Goal: Check status: Check status

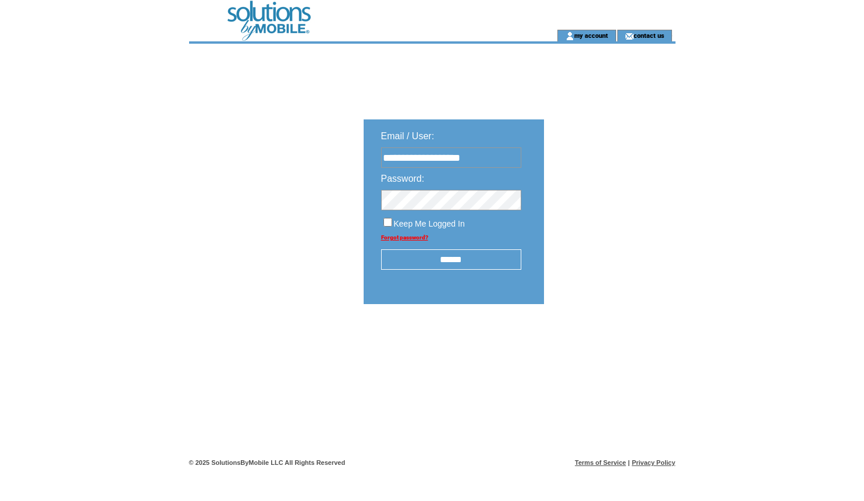
type input "**********"
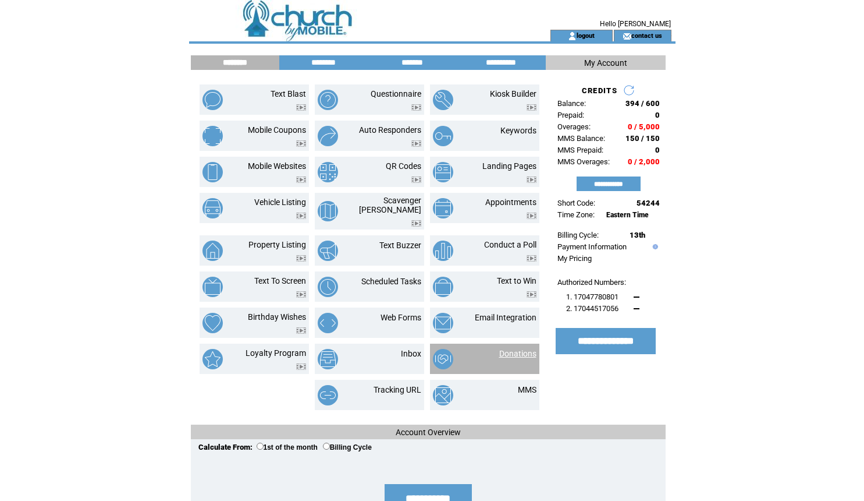
click at [512, 349] on link "Donations" at bounding box center [517, 353] width 37 height 9
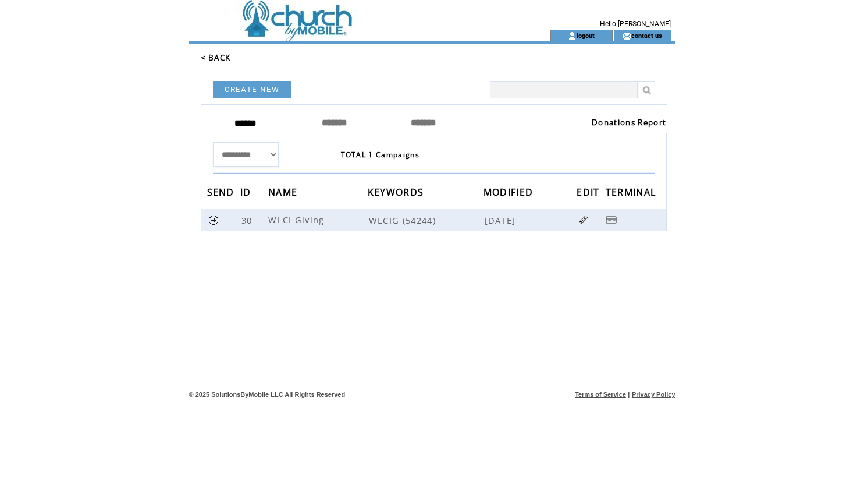
click at [628, 124] on link "Donations Report" at bounding box center [629, 122] width 74 height 10
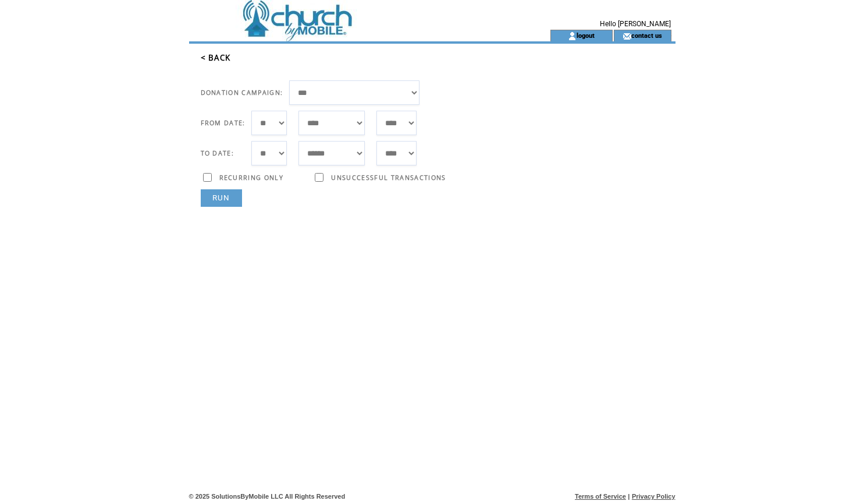
select select "**"
select select "*"
click at [225, 196] on link "RUN" at bounding box center [221, 197] width 41 height 17
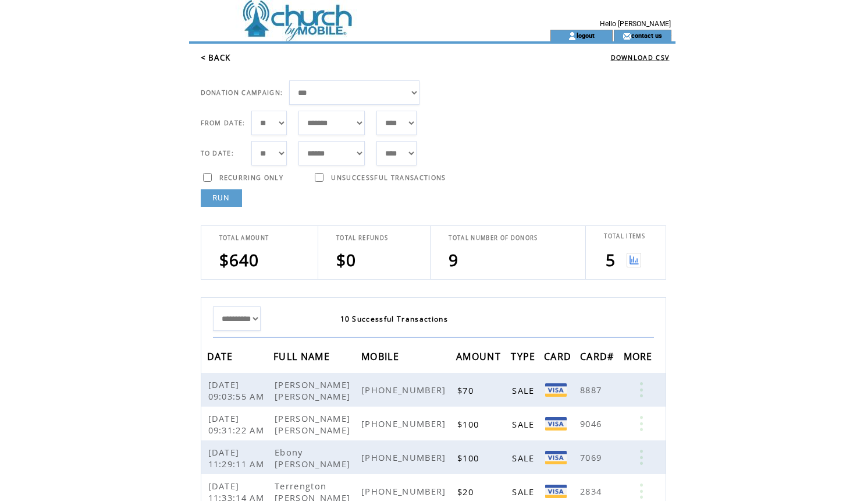
click at [585, 41] on td "logout" at bounding box center [582, 36] width 62 height 12
click at [586, 37] on link "logout" at bounding box center [586, 35] width 18 height 8
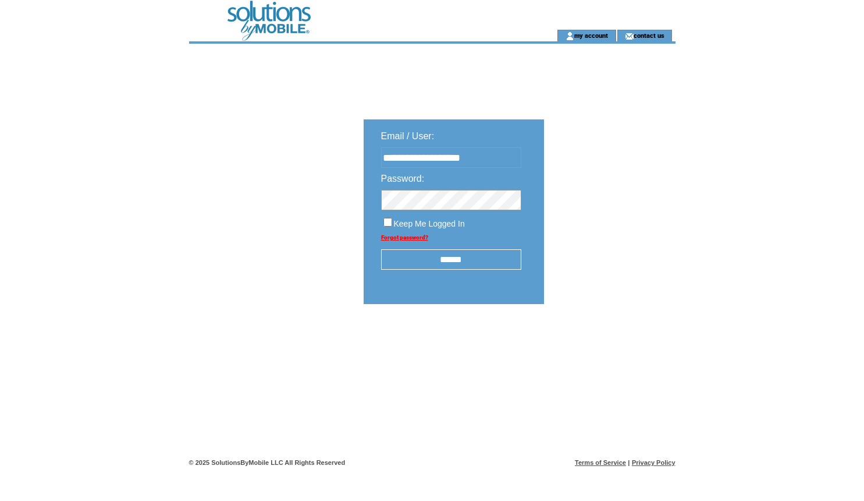
type input "**********"
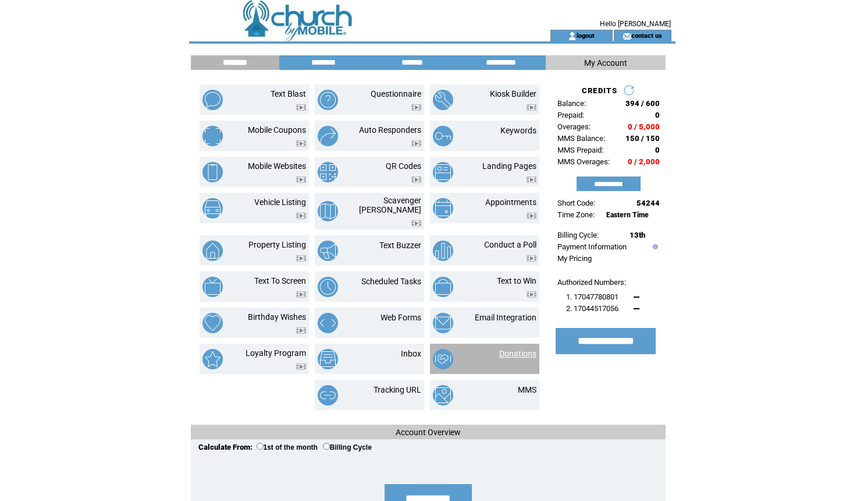
click at [520, 349] on link "Donations" at bounding box center [517, 353] width 37 height 9
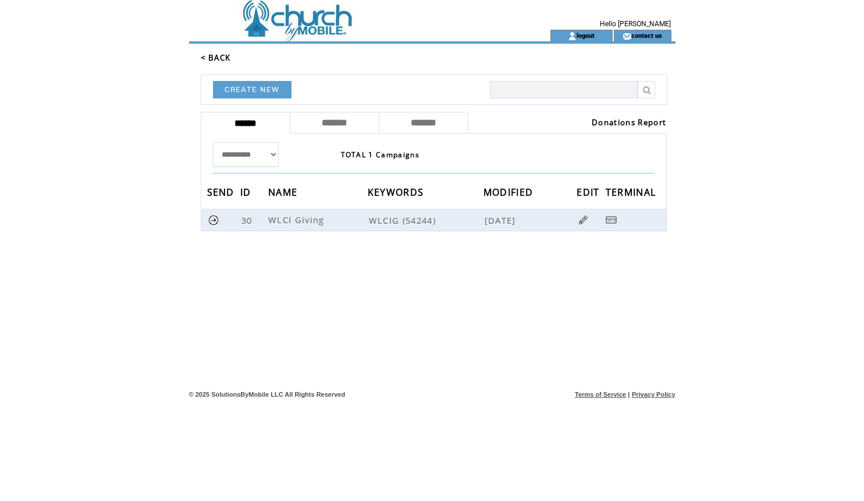
click at [634, 121] on link "Donations Report" at bounding box center [629, 122] width 74 height 10
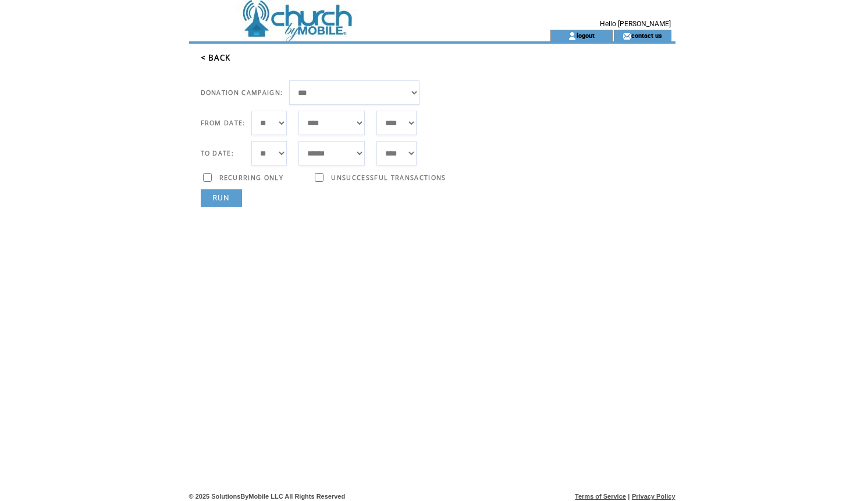
select select "**"
select select "*"
click at [232, 204] on link "RUN" at bounding box center [221, 197] width 41 height 17
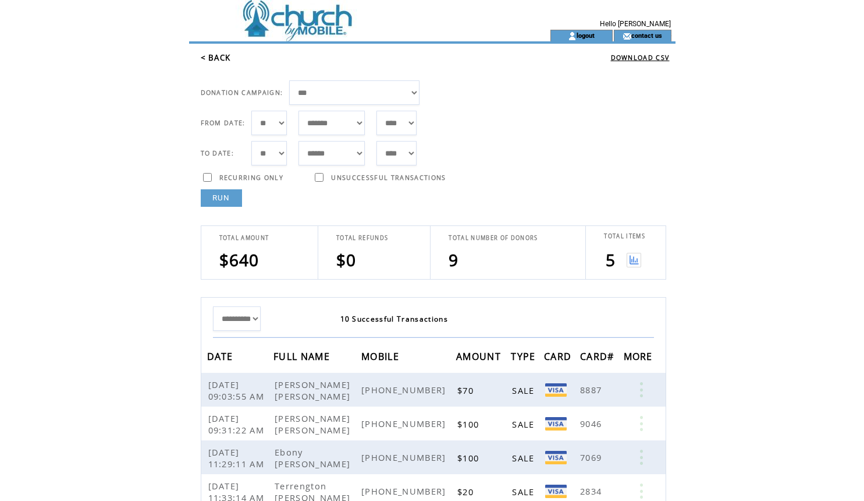
click at [630, 258] on img at bounding box center [634, 260] width 15 height 15
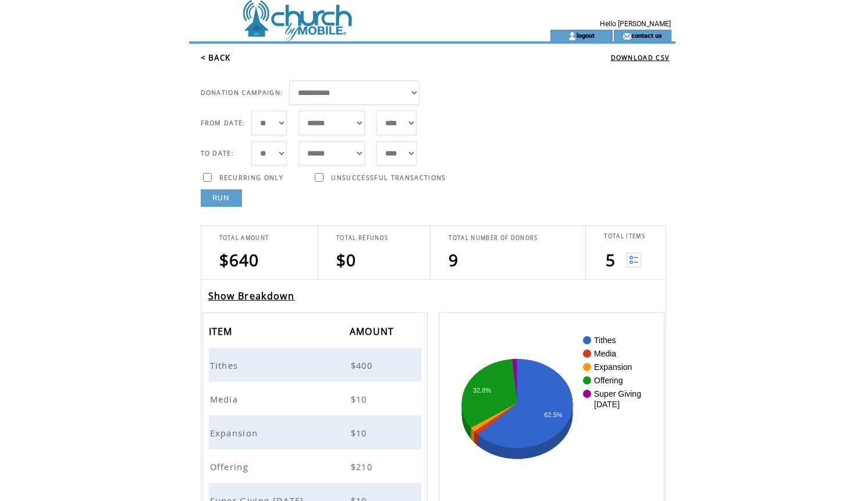
click at [225, 366] on span "Tithes" at bounding box center [225, 365] width 31 height 12
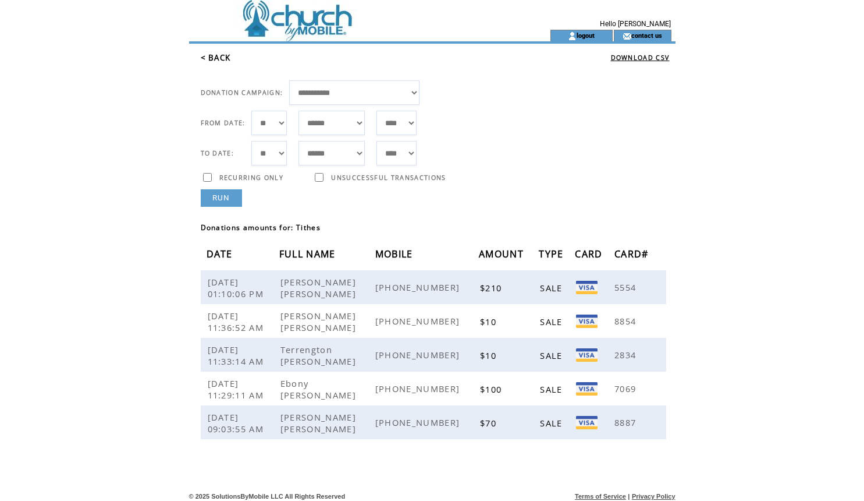
click at [217, 204] on link "RUN" at bounding box center [221, 197] width 41 height 17
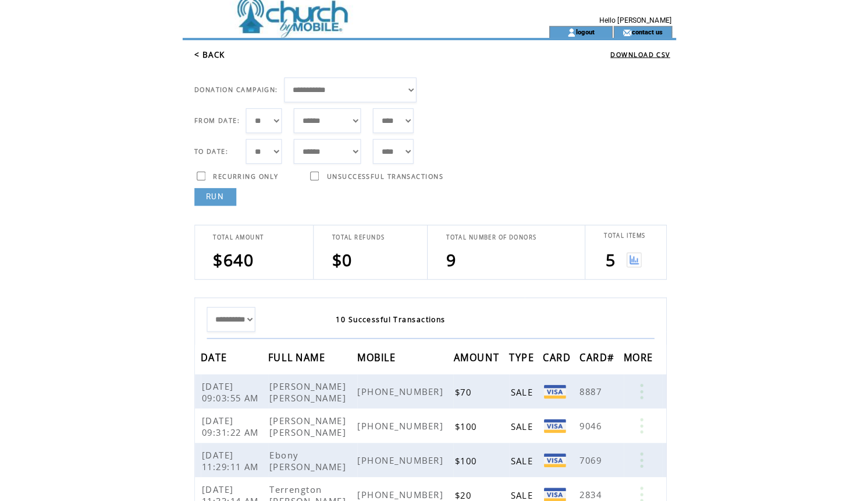
click at [618, 257] on td at bounding box center [621, 259] width 7 height 23
click at [627, 257] on img at bounding box center [634, 260] width 15 height 15
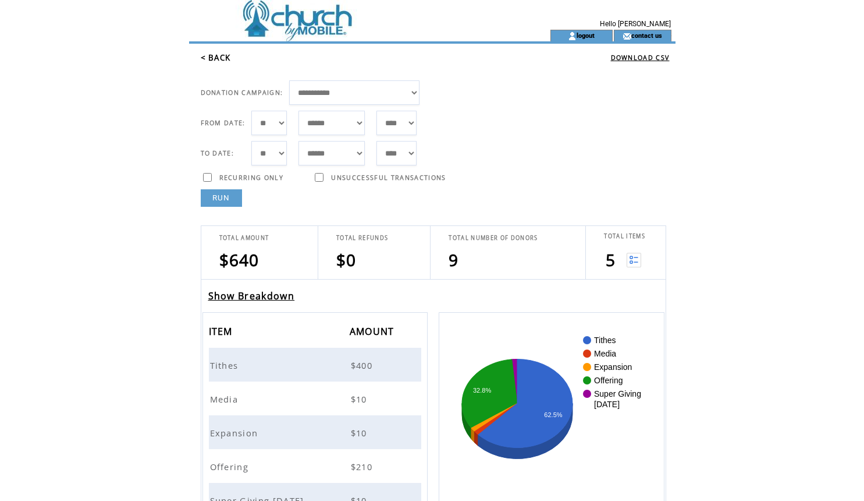
click at [237, 464] on span "Offering" at bounding box center [231, 466] width 42 height 12
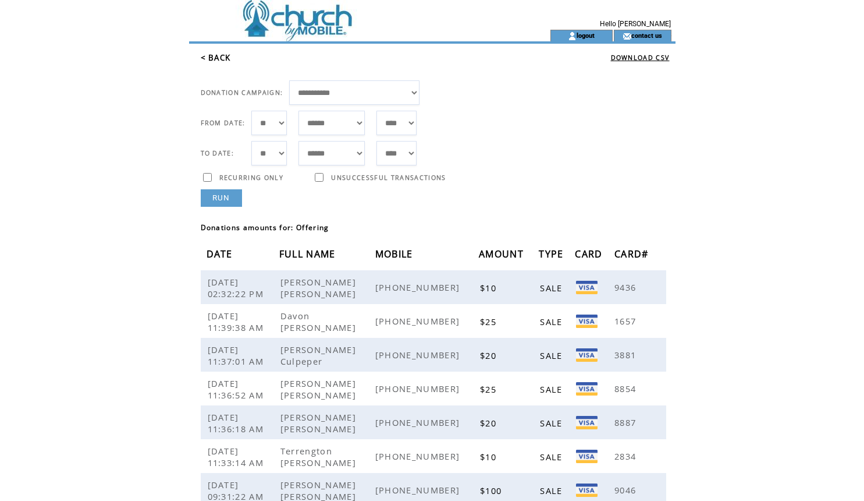
click at [221, 200] on link "RUN" at bounding box center [221, 197] width 41 height 17
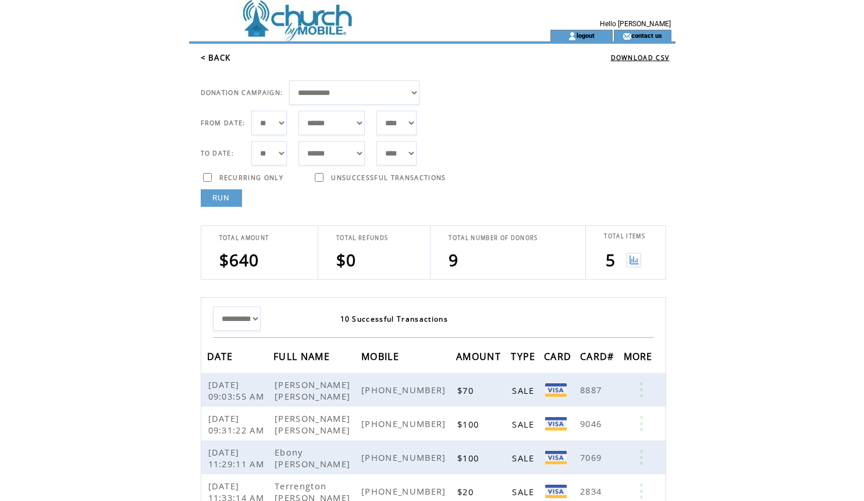
click at [633, 260] on img at bounding box center [634, 260] width 15 height 15
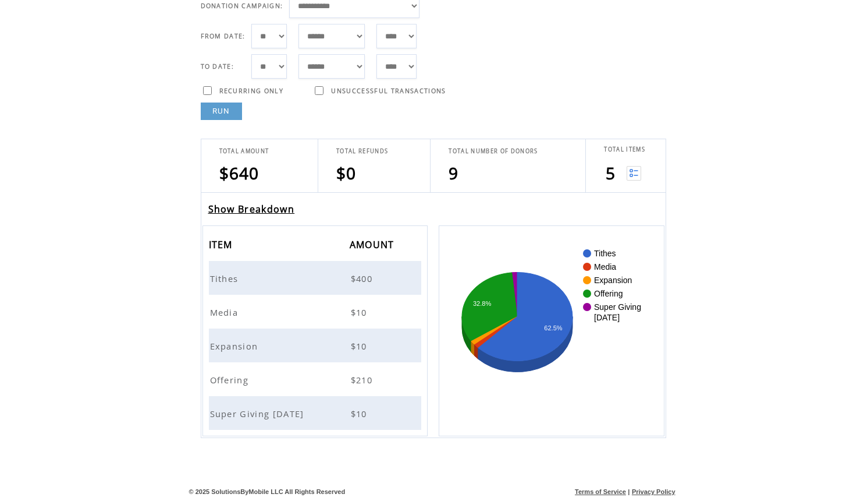
scroll to position [87, 0]
click at [226, 311] on span "Media" at bounding box center [225, 312] width 31 height 12
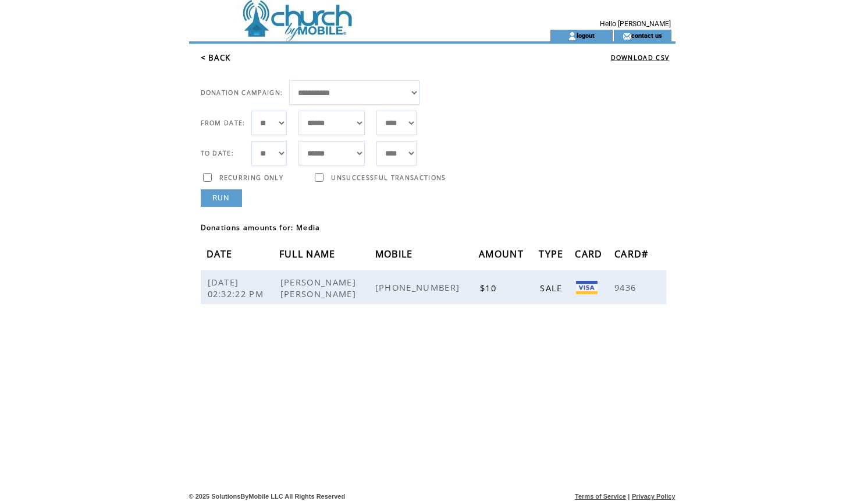
click at [229, 201] on link "RUN" at bounding box center [221, 197] width 41 height 17
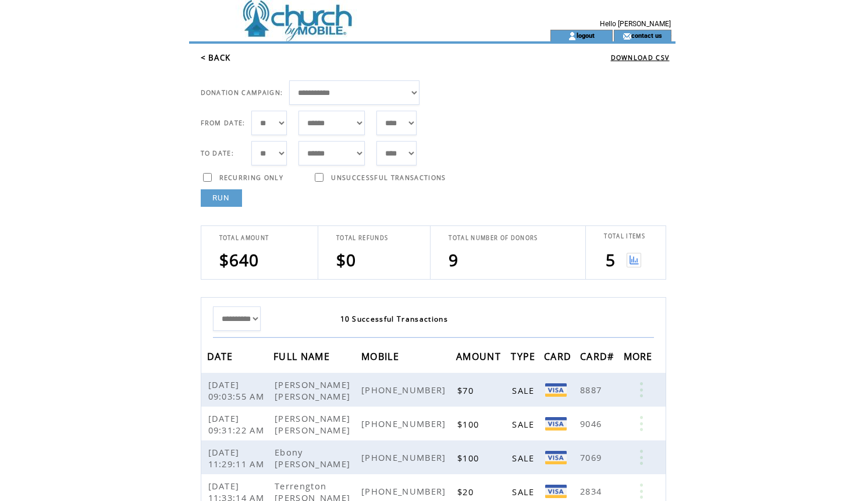
click at [631, 260] on img at bounding box center [634, 260] width 15 height 15
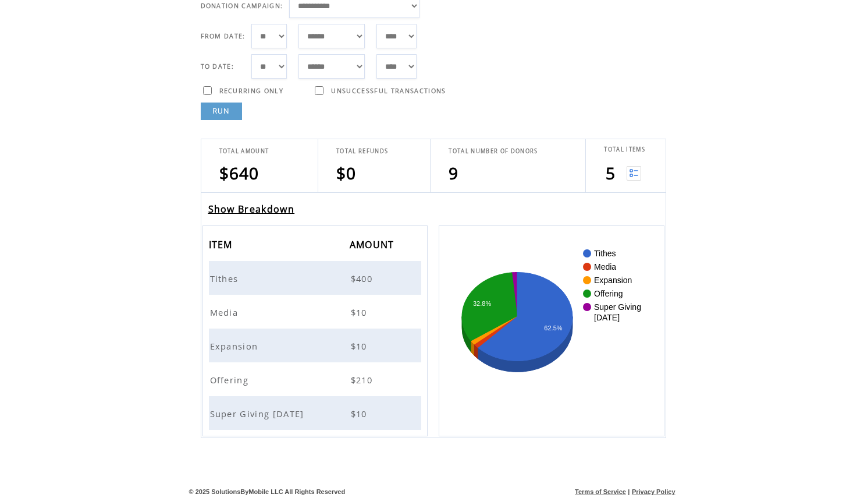
scroll to position [87, 0]
click at [237, 347] on span "Expansion" at bounding box center [235, 346] width 51 height 12
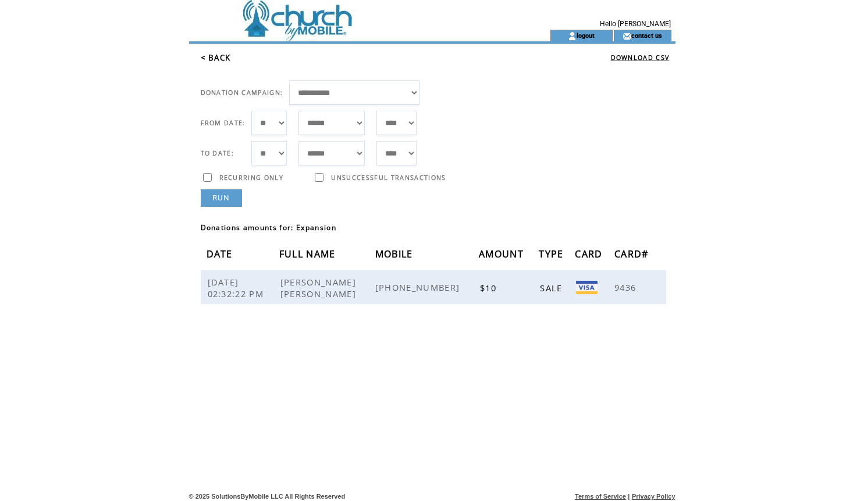
click at [227, 201] on link "RUN" at bounding box center [221, 197] width 41 height 17
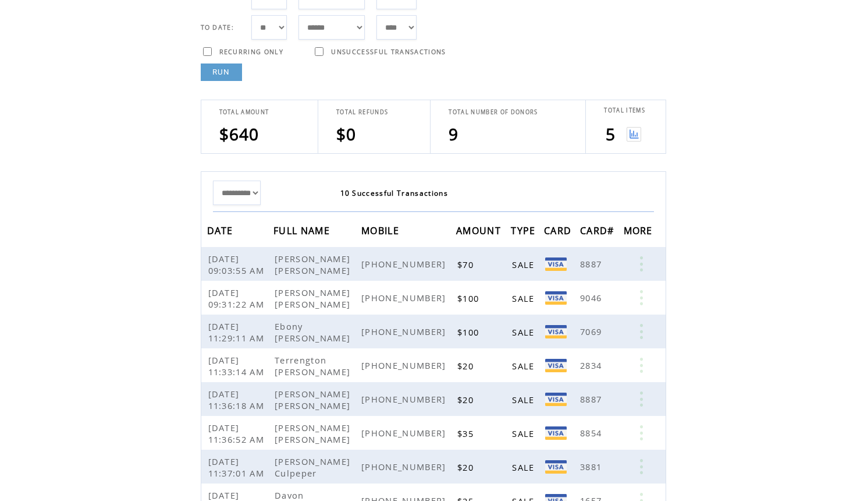
scroll to position [139, 0]
